Goal: Information Seeking & Learning: Compare options

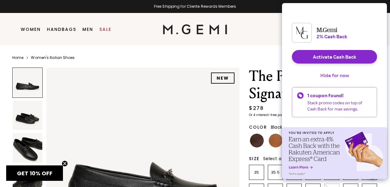
click at [338, 80] on button "Hide for now" at bounding box center [334, 75] width 39 height 14
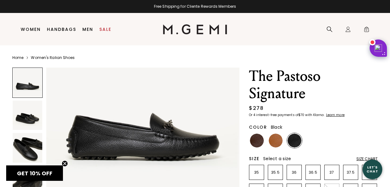
scroll to position [50, 0]
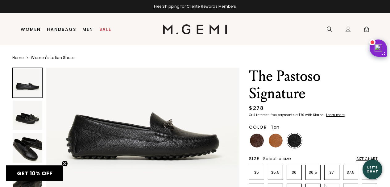
click at [274, 139] on img at bounding box center [275, 140] width 14 height 14
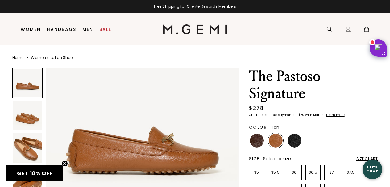
scroll to position [35, 0]
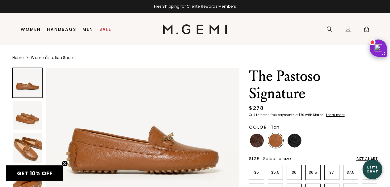
click at [34, 145] on img at bounding box center [28, 148] width 30 height 30
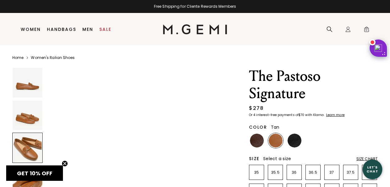
scroll to position [458, 0]
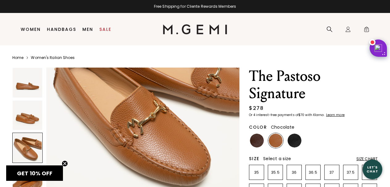
click at [252, 139] on img at bounding box center [257, 140] width 14 height 14
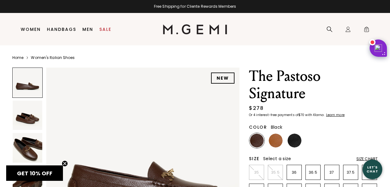
click at [295, 137] on img at bounding box center [294, 140] width 14 height 14
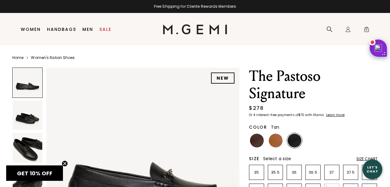
click at [275, 140] on img at bounding box center [275, 140] width 14 height 14
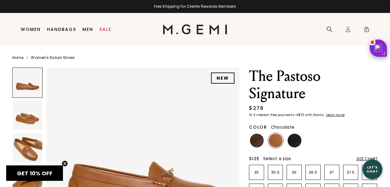
click at [255, 139] on img at bounding box center [257, 140] width 14 height 14
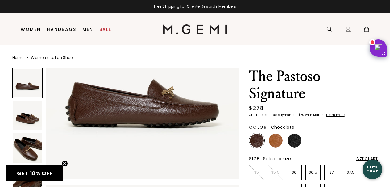
scroll to position [83, 0]
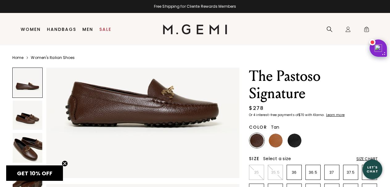
click at [276, 142] on img at bounding box center [275, 140] width 14 height 14
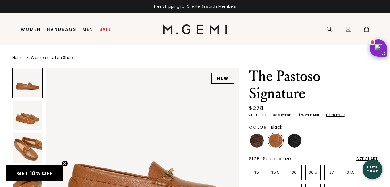
click at [296, 142] on img at bounding box center [294, 140] width 14 height 14
